Goal: Task Accomplishment & Management: Use online tool/utility

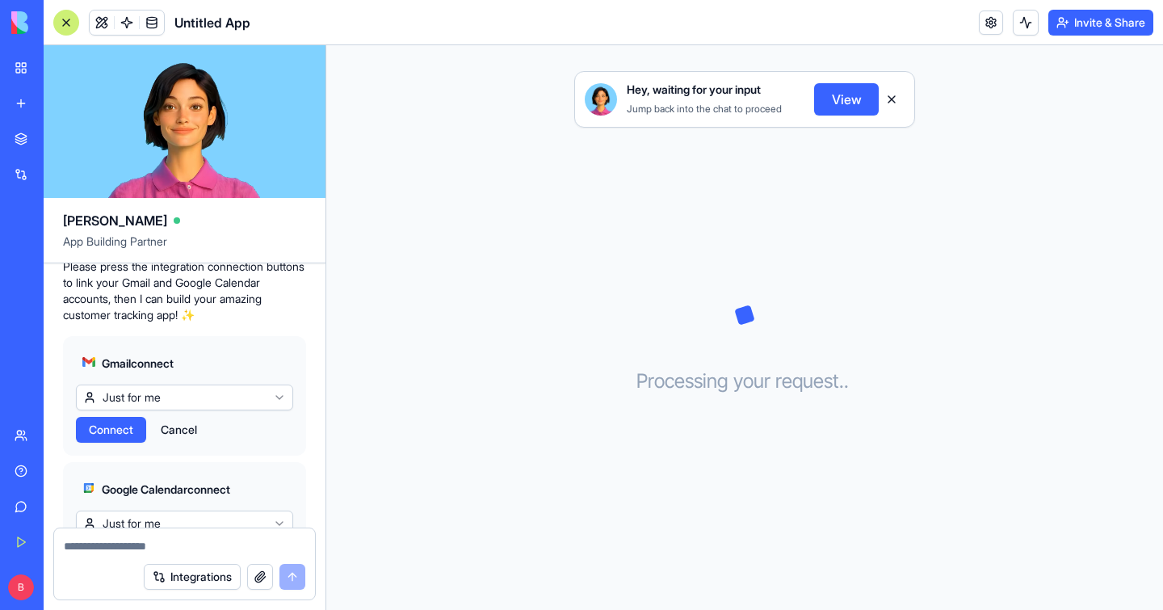
scroll to position [432, 0]
click at [162, 417] on html "BETA My Workspace New app Marketplace Integrations Recent Untitled App AI Logo …" at bounding box center [581, 305] width 1163 height 610
click at [110, 437] on span "Connect" at bounding box center [111, 429] width 44 height 16
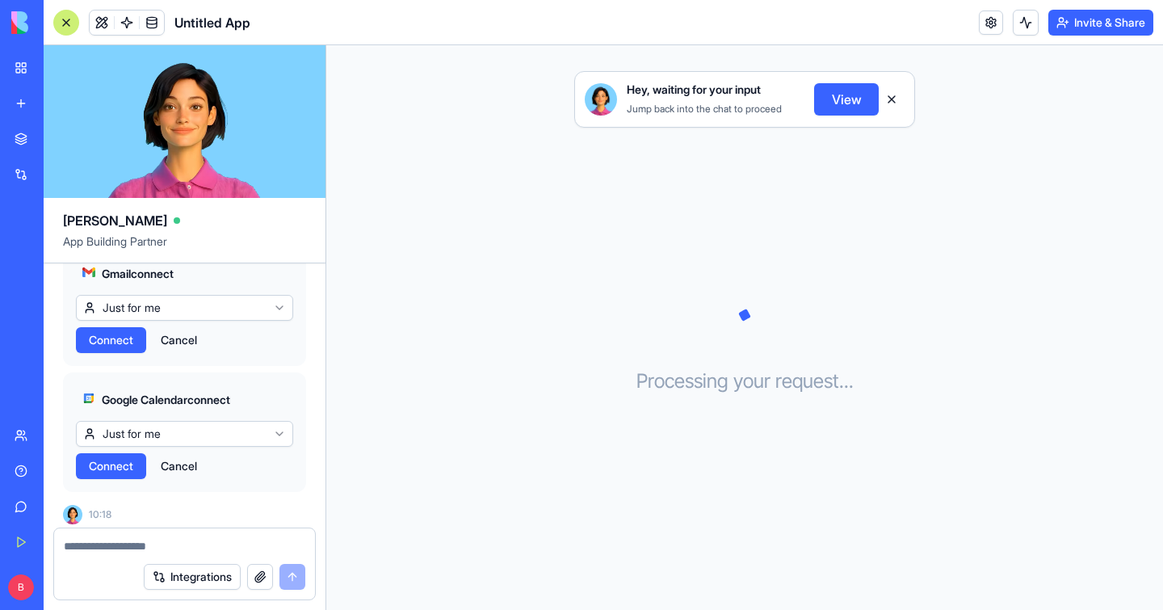
scroll to position [535, 0]
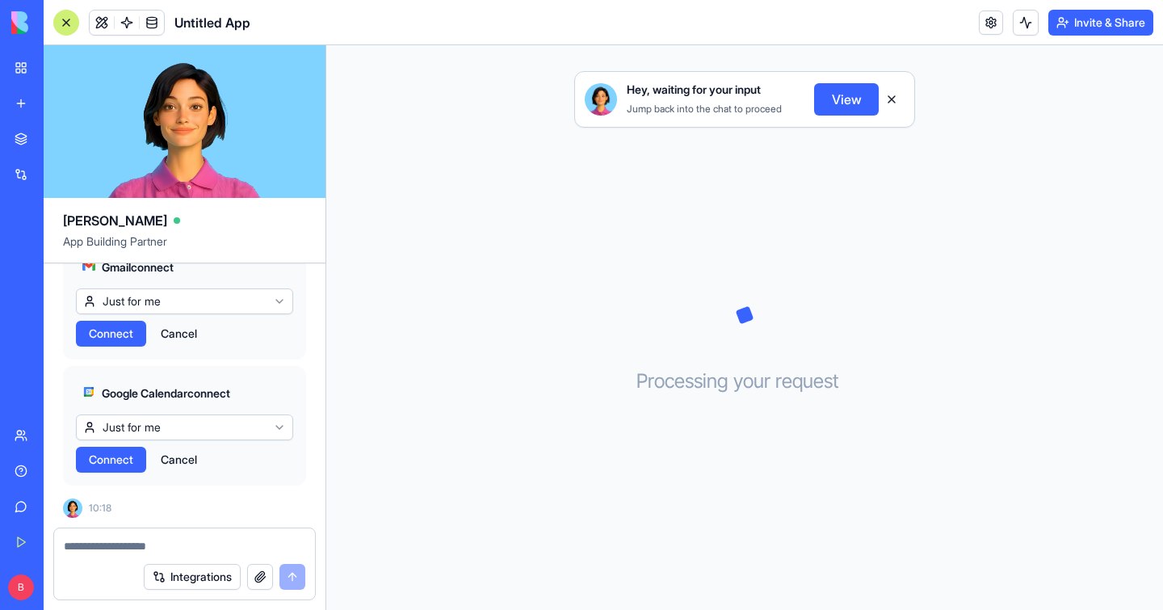
click at [111, 467] on span "Connect" at bounding box center [111, 459] width 44 height 16
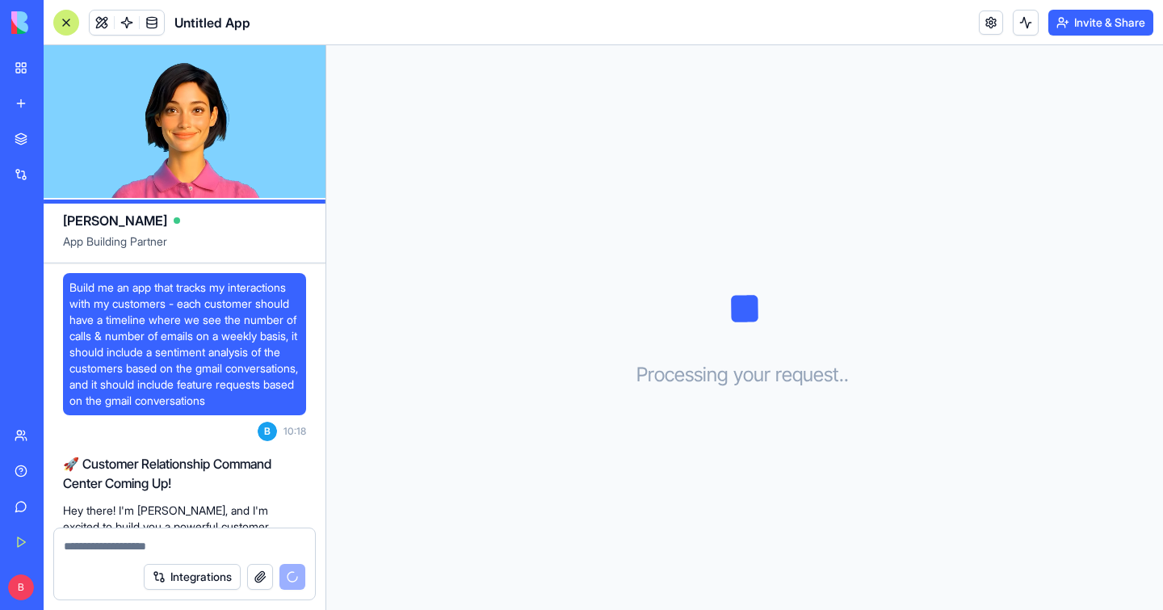
scroll to position [733, 0]
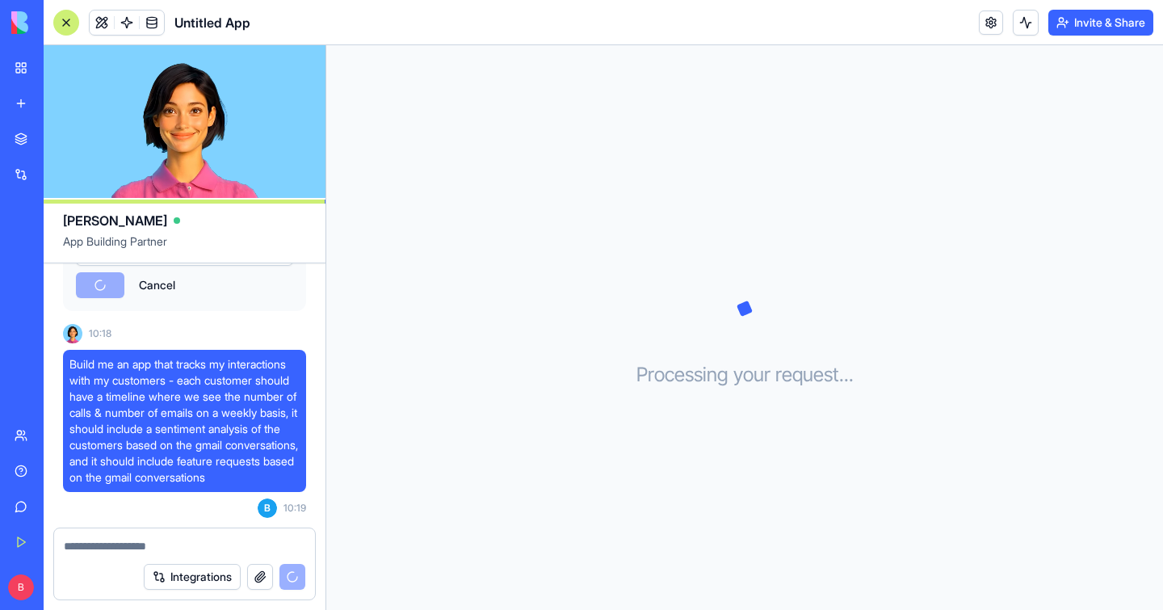
click at [160, 369] on span "Build me an app that tracks my interactions with my customers - each customer s…" at bounding box center [184, 420] width 230 height 129
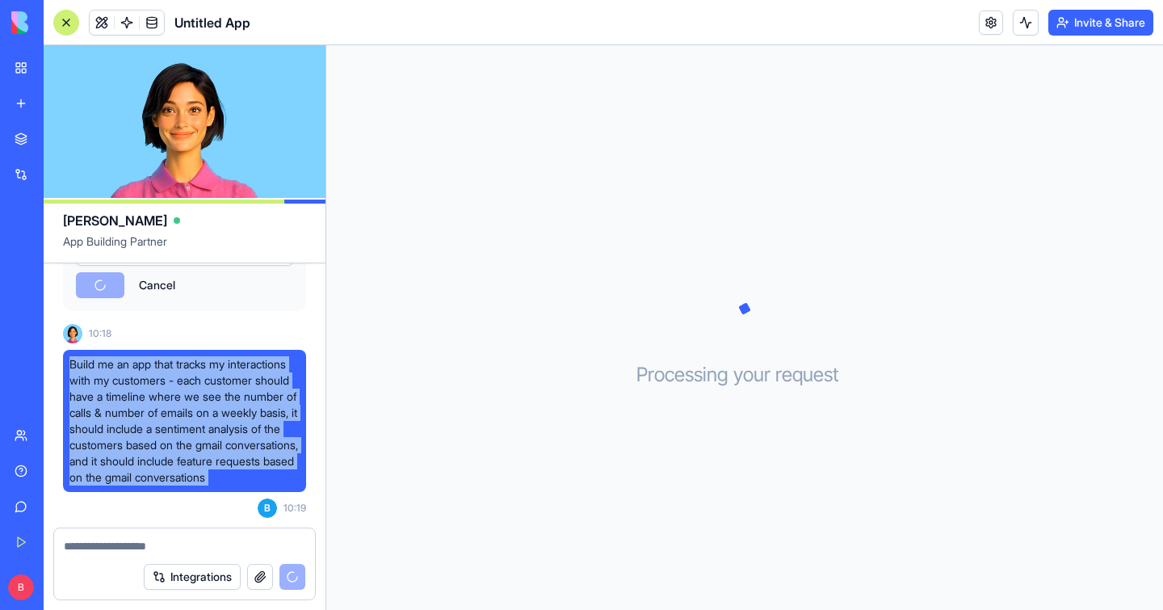
click at [160, 369] on span "Build me an app that tracks my interactions with my customers - each customer s…" at bounding box center [184, 420] width 230 height 129
copy span "Build me an app that tracks my interactions with my customers - each customer s…"
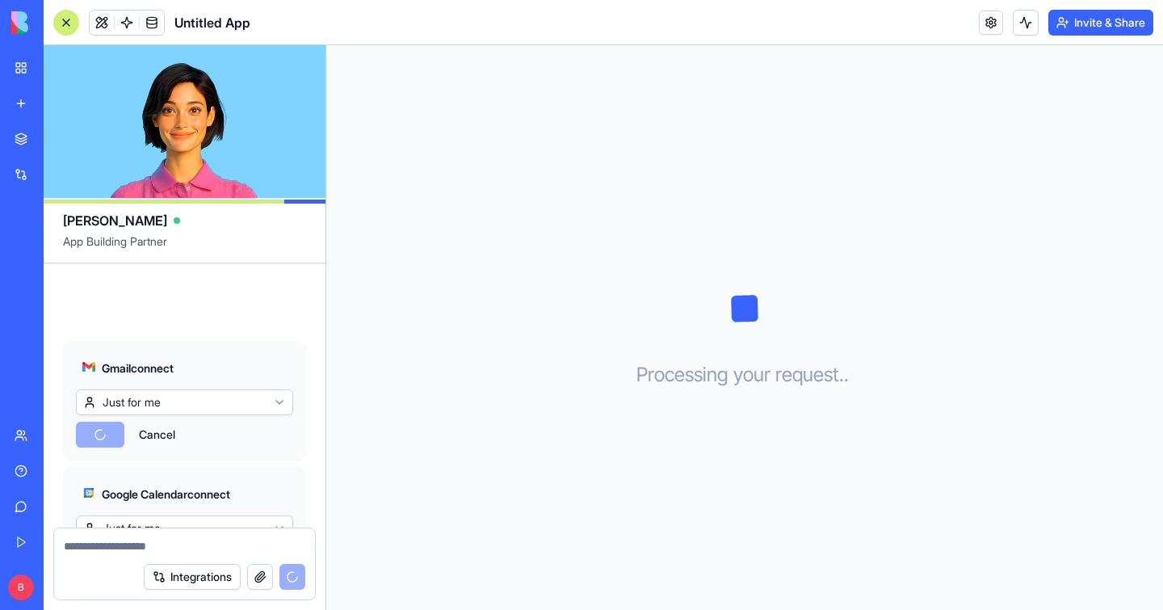
scroll to position [1353, 0]
